Goal: Unclear

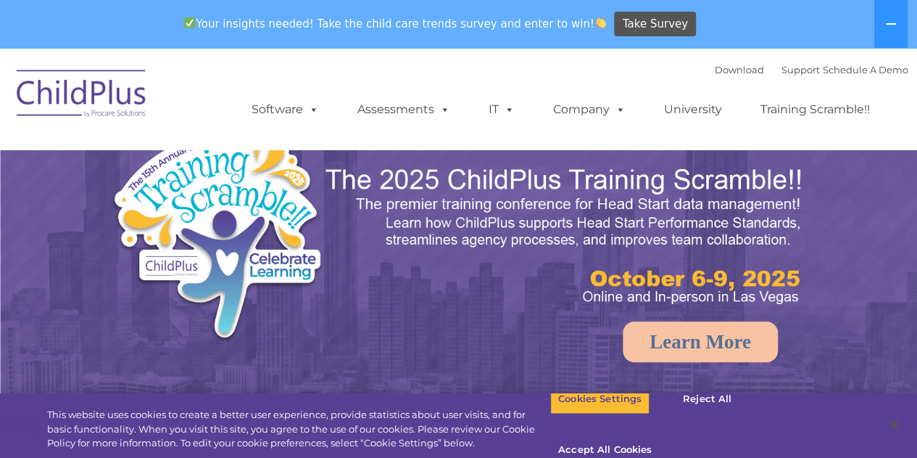
select select "MEDIUM"
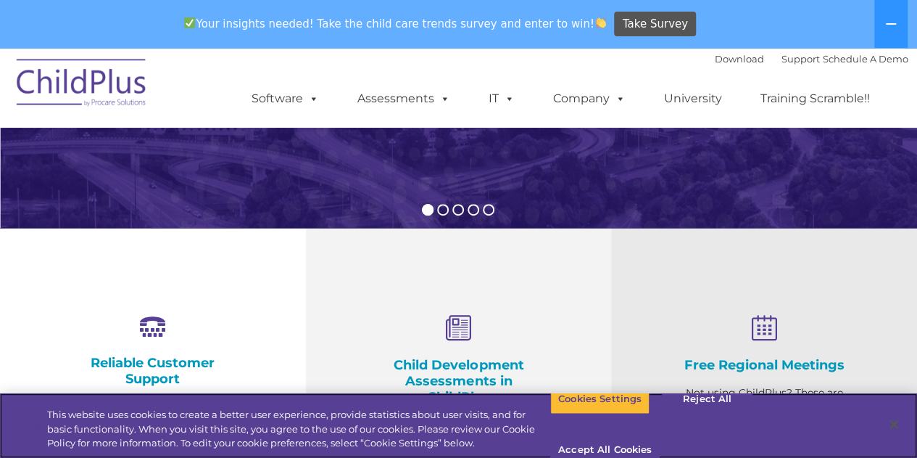
scroll to position [463, 0]
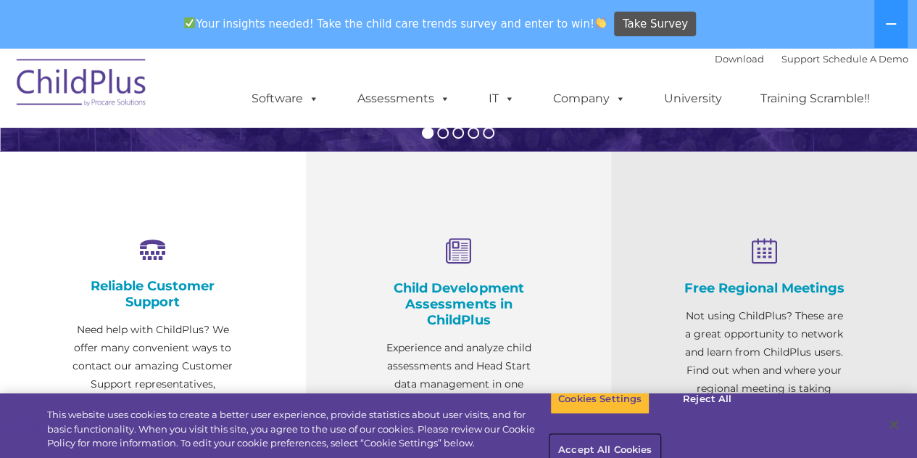
click at [660, 435] on button "Accept All Cookies" at bounding box center [605, 450] width 110 height 30
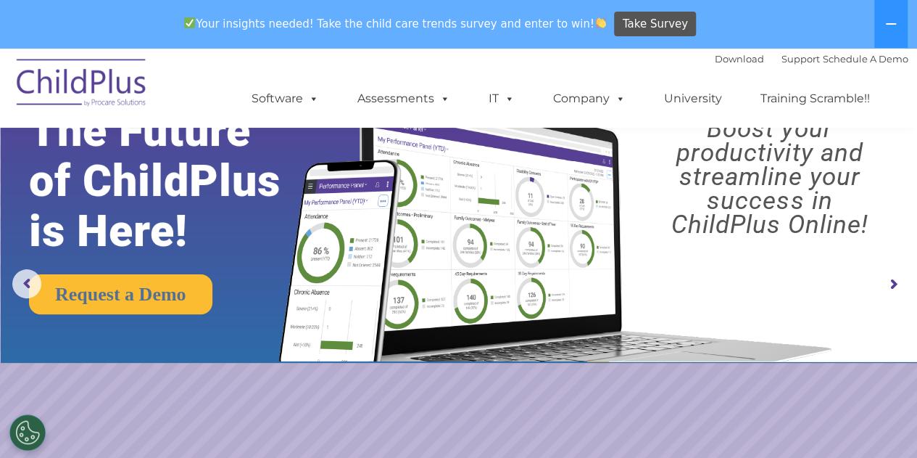
scroll to position [0, 0]
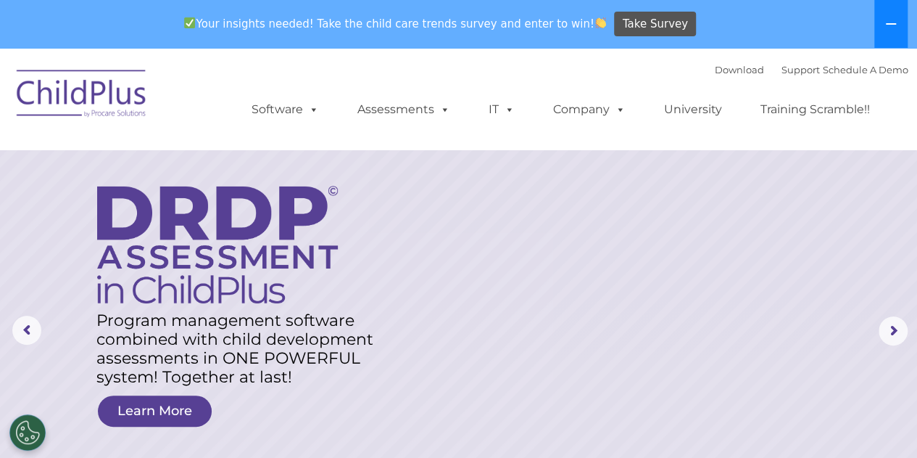
click at [897, 17] on button at bounding box center [891, 24] width 33 height 48
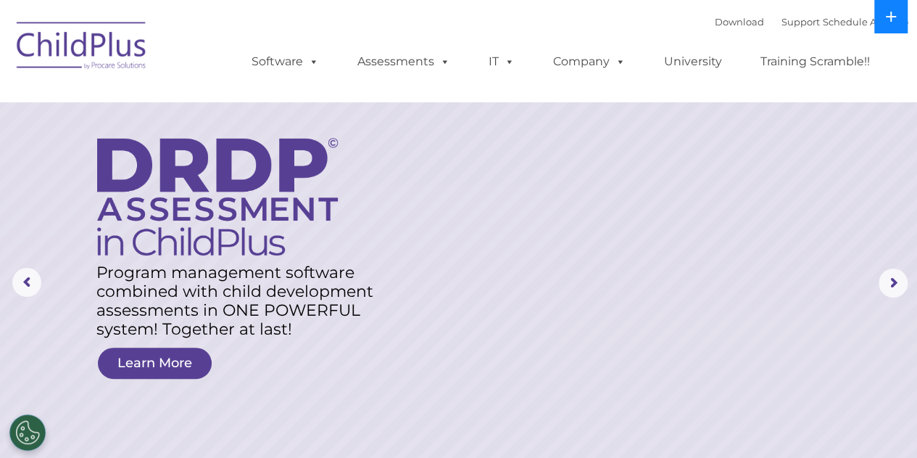
click at [897, 17] on button at bounding box center [891, 16] width 33 height 33
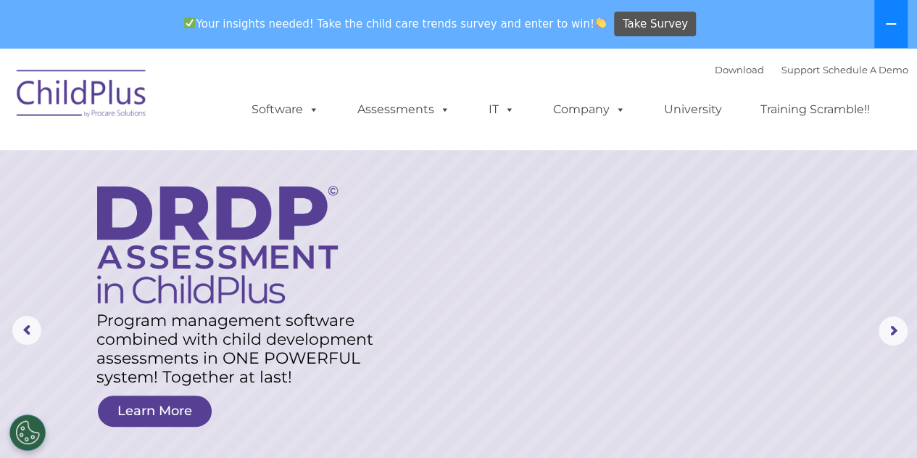
click at [897, 17] on button at bounding box center [891, 24] width 33 height 48
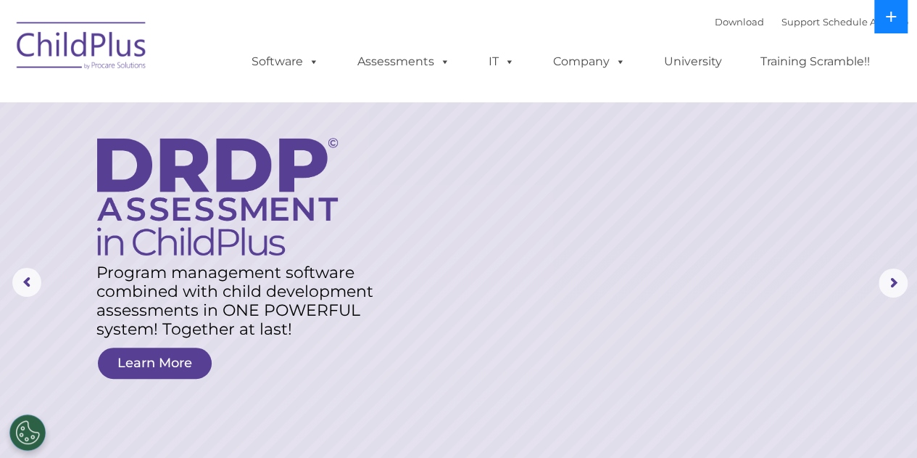
click at [897, 17] on button at bounding box center [891, 16] width 33 height 33
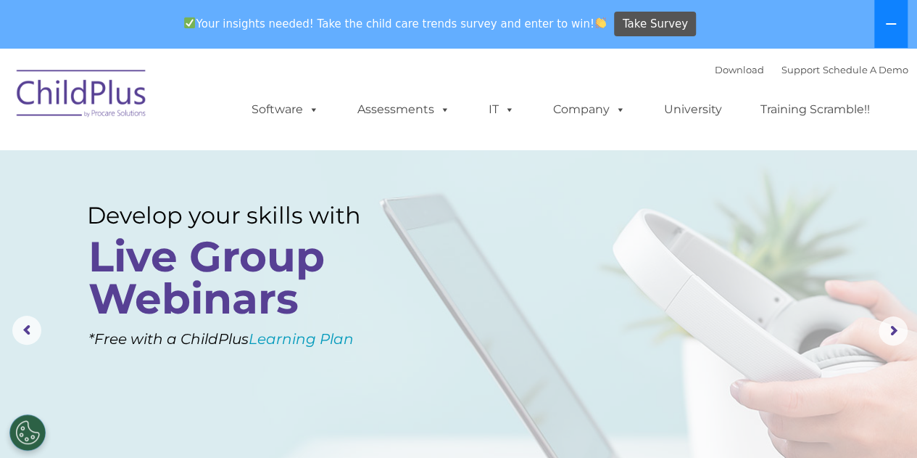
click at [897, 17] on button at bounding box center [891, 24] width 33 height 48
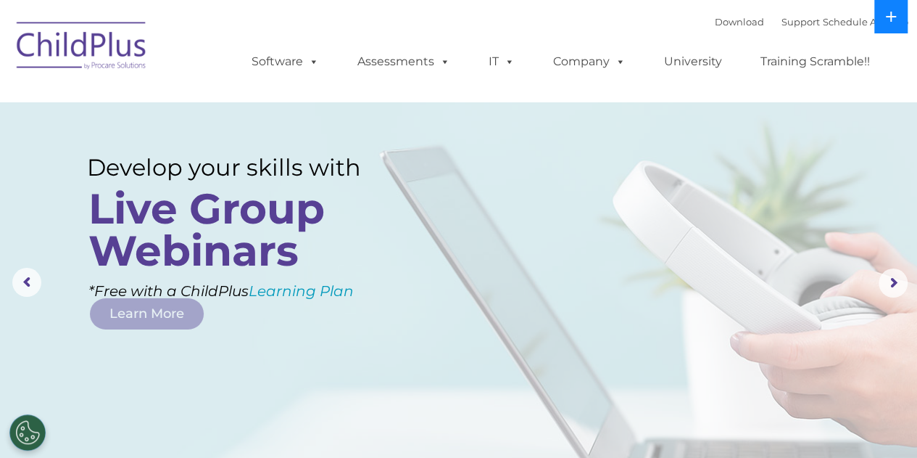
click at [897, 17] on button at bounding box center [891, 16] width 33 height 33
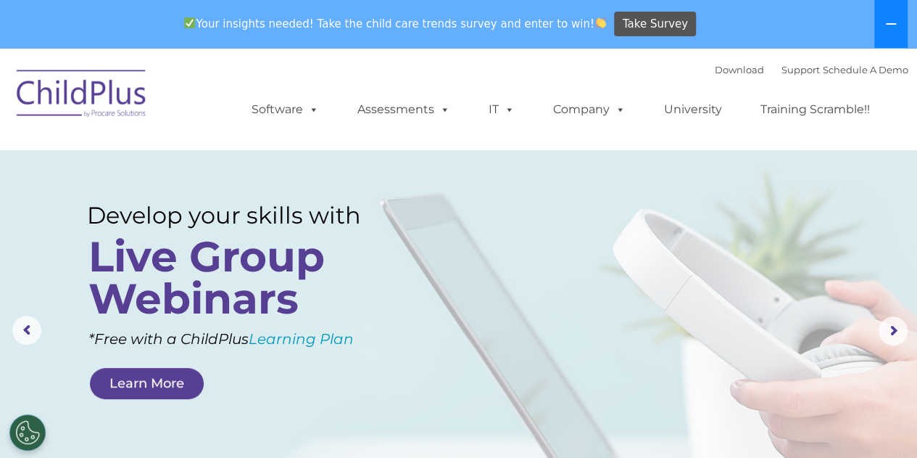
click at [897, 17] on button at bounding box center [891, 24] width 33 height 48
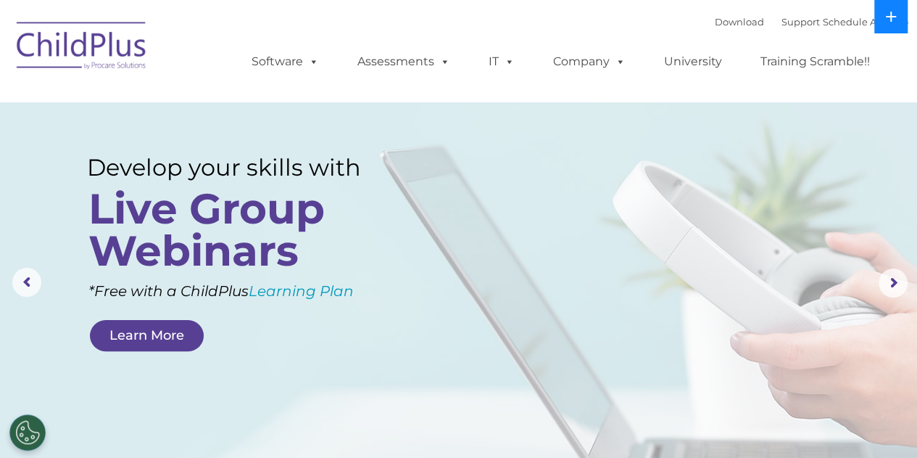
click at [897, 17] on button at bounding box center [891, 16] width 33 height 33
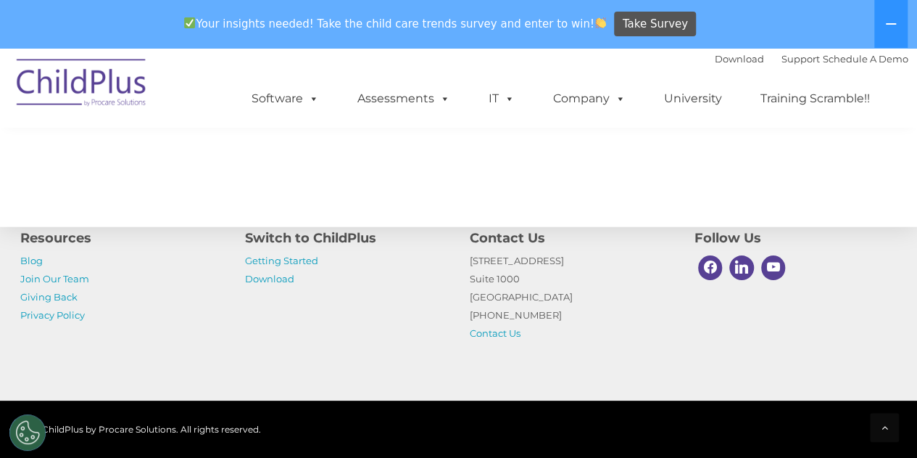
scroll to position [1746, 0]
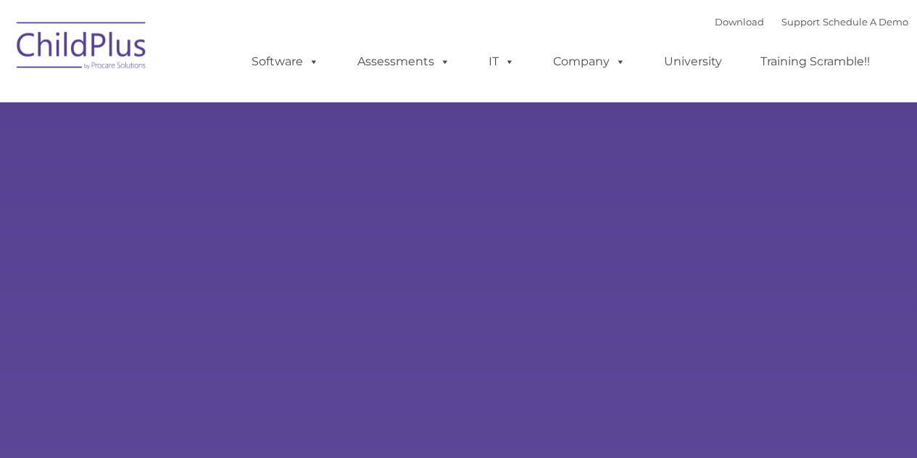
select select "MEDIUM"
